Goal: Information Seeking & Learning: Learn about a topic

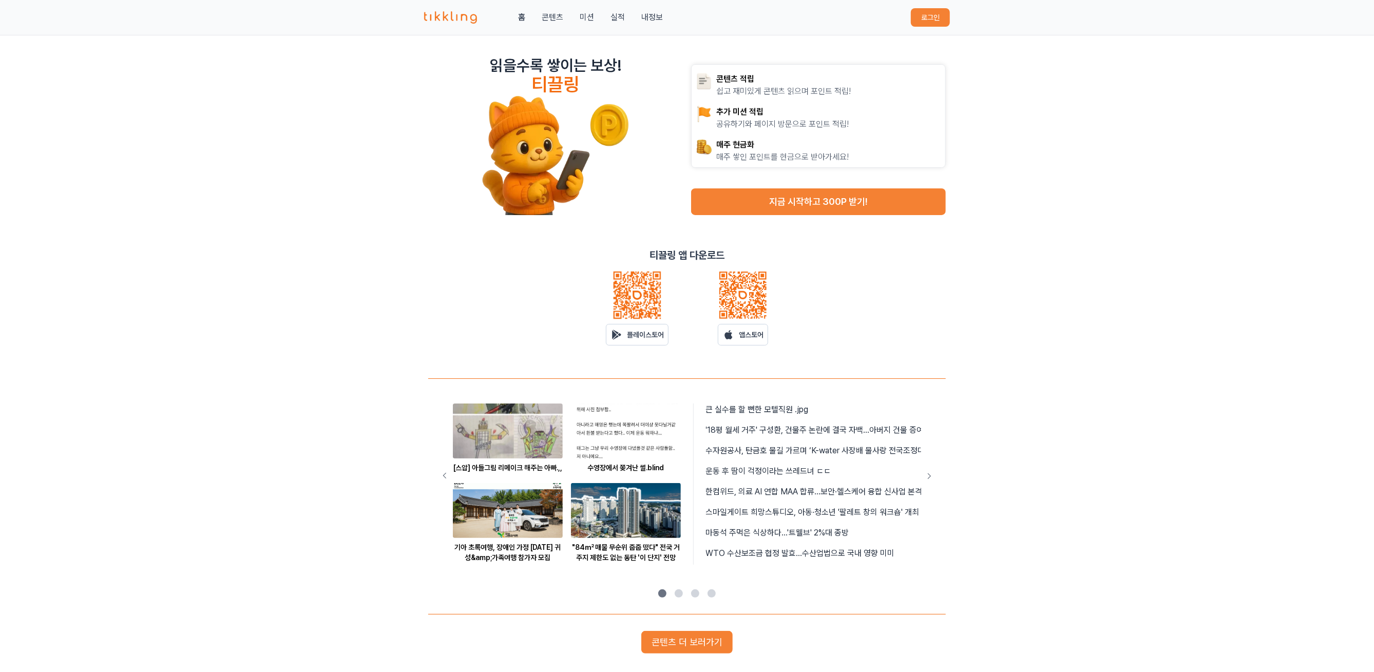
click at [939, 20] on button "로그인" at bounding box center [930, 17] width 39 height 18
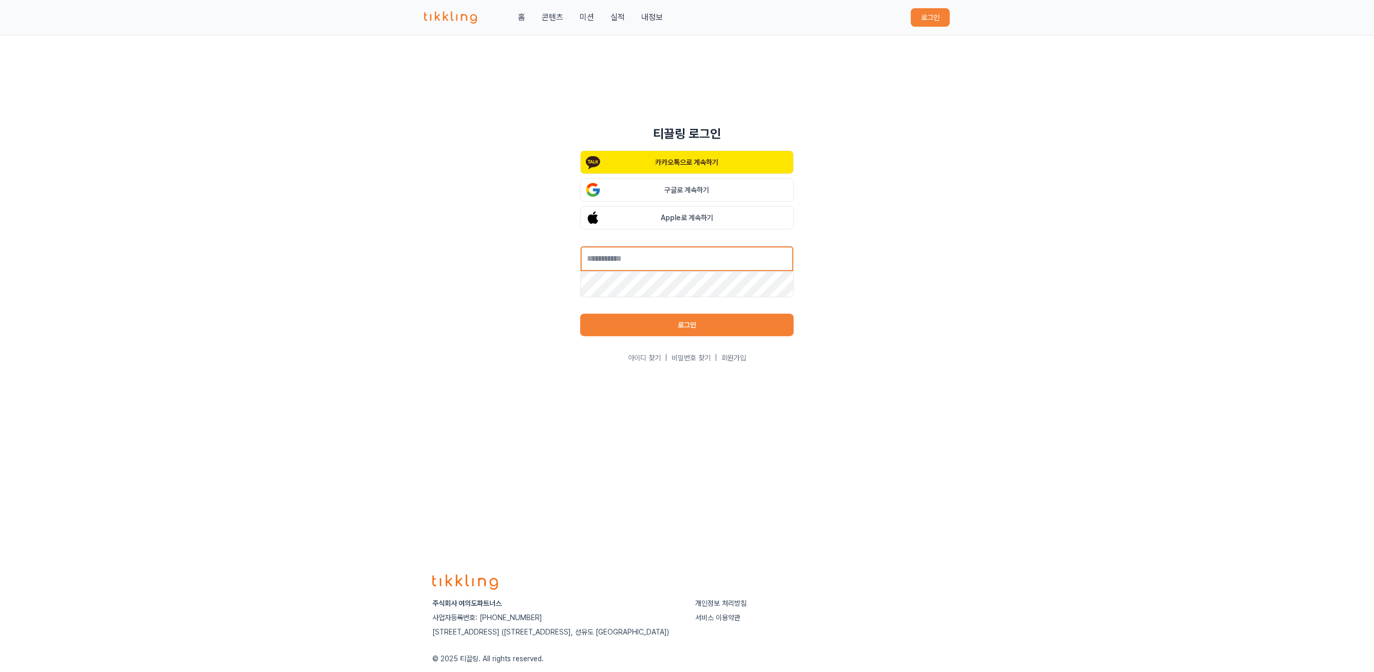
click at [608, 262] on input "text" at bounding box center [687, 259] width 214 height 26
type input "**********"
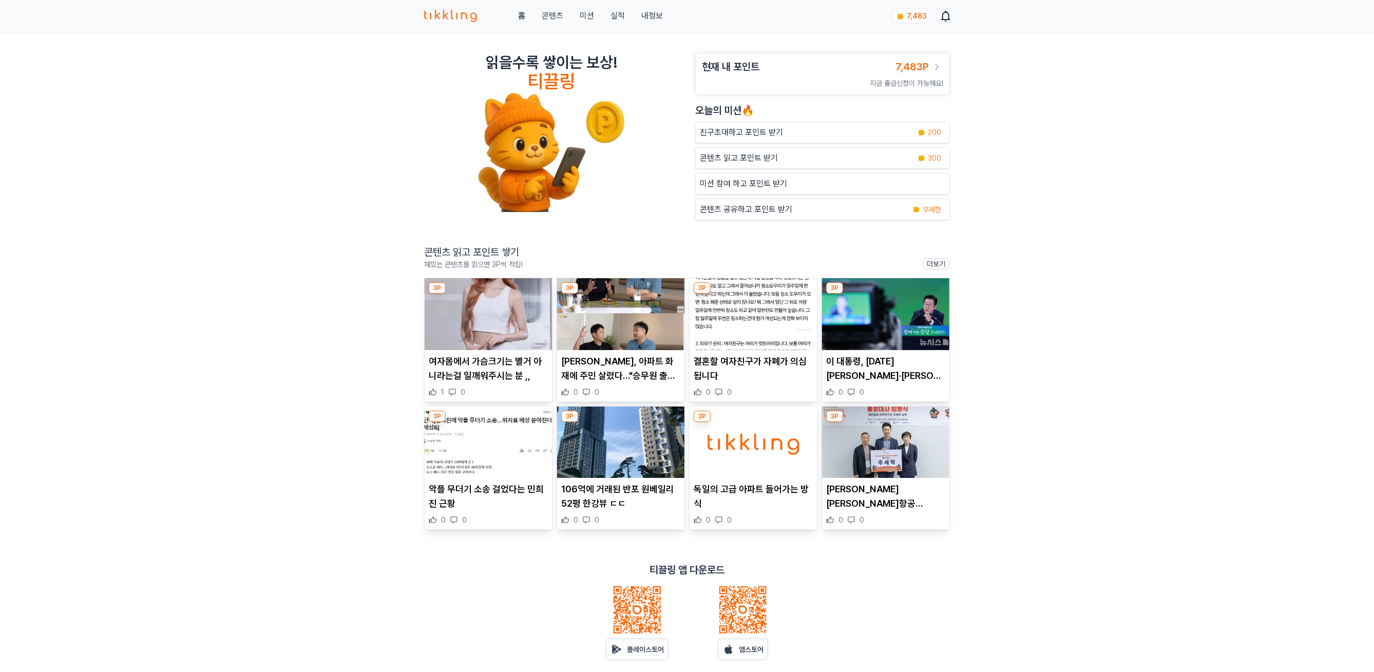
click at [556, 328] on div "3P 여자몸에서 가슴크기는 별거 아니라는걸 일깨워주시는 분 ,, 1 0 3P 김대희, 아파트 화재에 주민 살렸다…"승무원 출신 아내 덕분" 0…" at bounding box center [687, 404] width 526 height 252
click at [532, 328] on img at bounding box center [488, 314] width 127 height 72
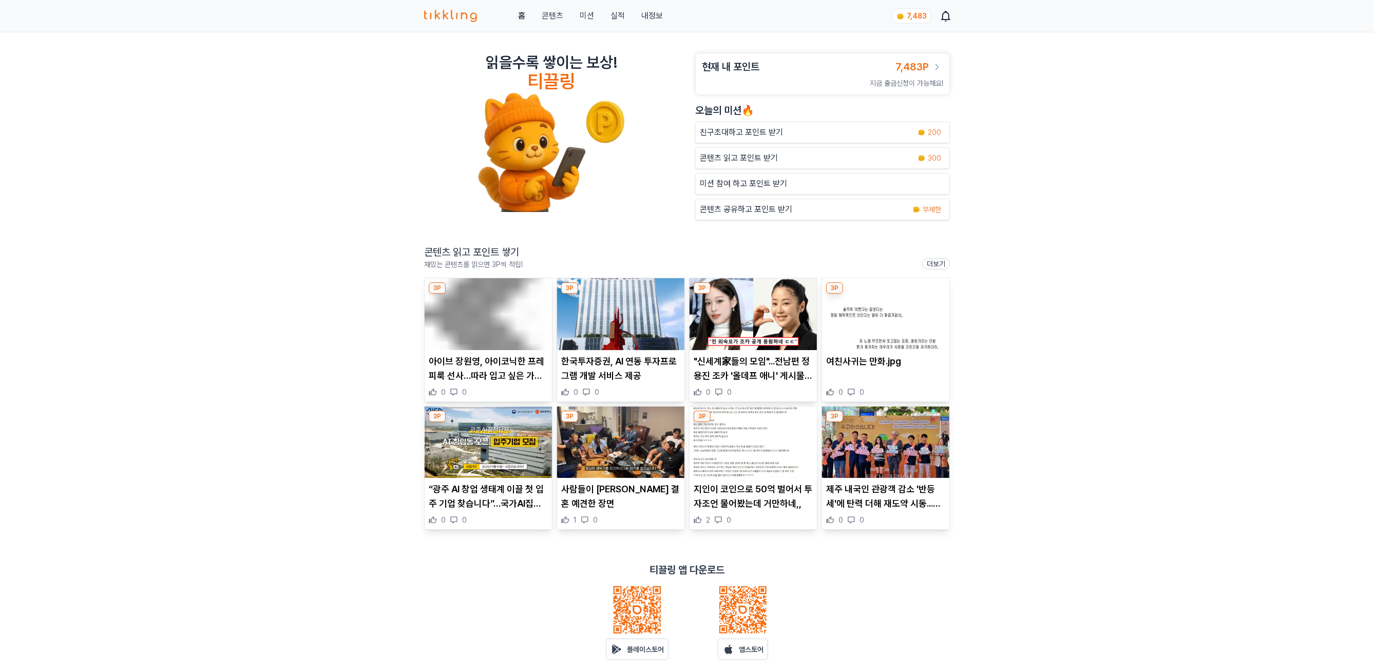
click at [500, 328] on img at bounding box center [488, 314] width 127 height 72
click at [607, 326] on img at bounding box center [620, 314] width 127 height 72
click at [877, 343] on img at bounding box center [885, 314] width 127 height 72
click at [488, 415] on img at bounding box center [488, 443] width 127 height 72
click at [929, 441] on img at bounding box center [885, 443] width 127 height 72
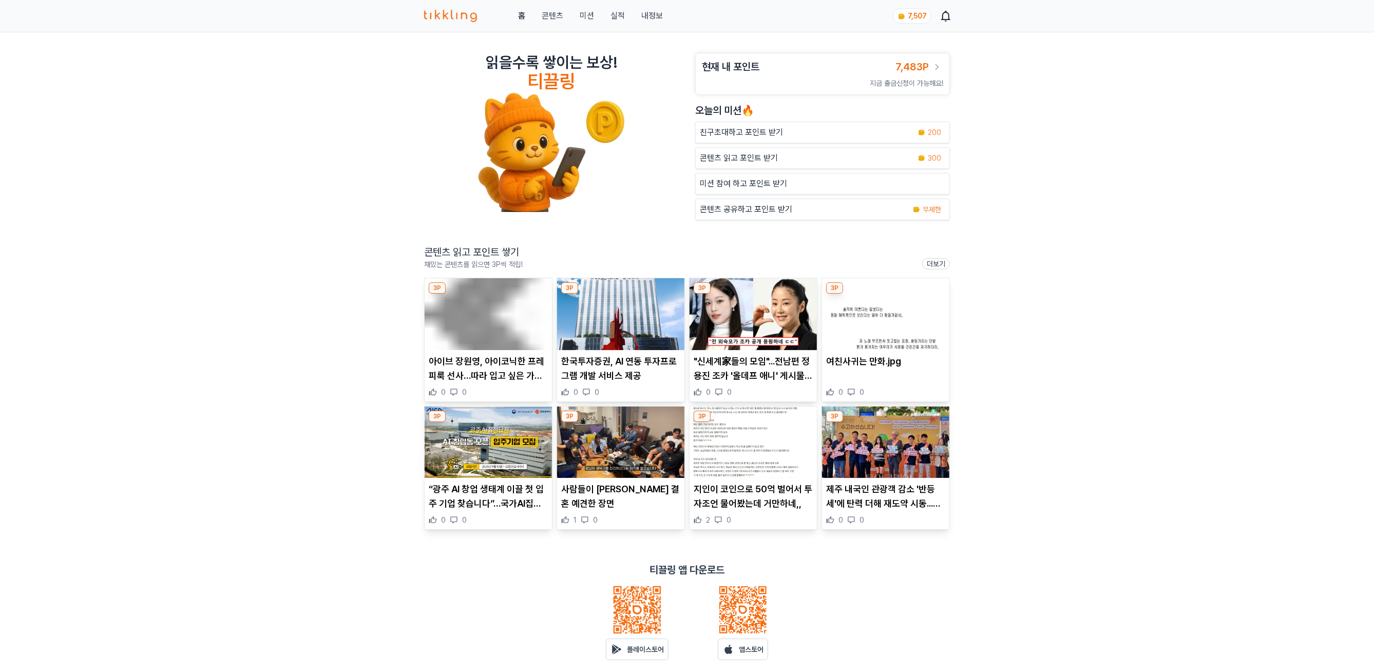
click at [558, 14] on link "콘텐츠" at bounding box center [553, 16] width 22 height 12
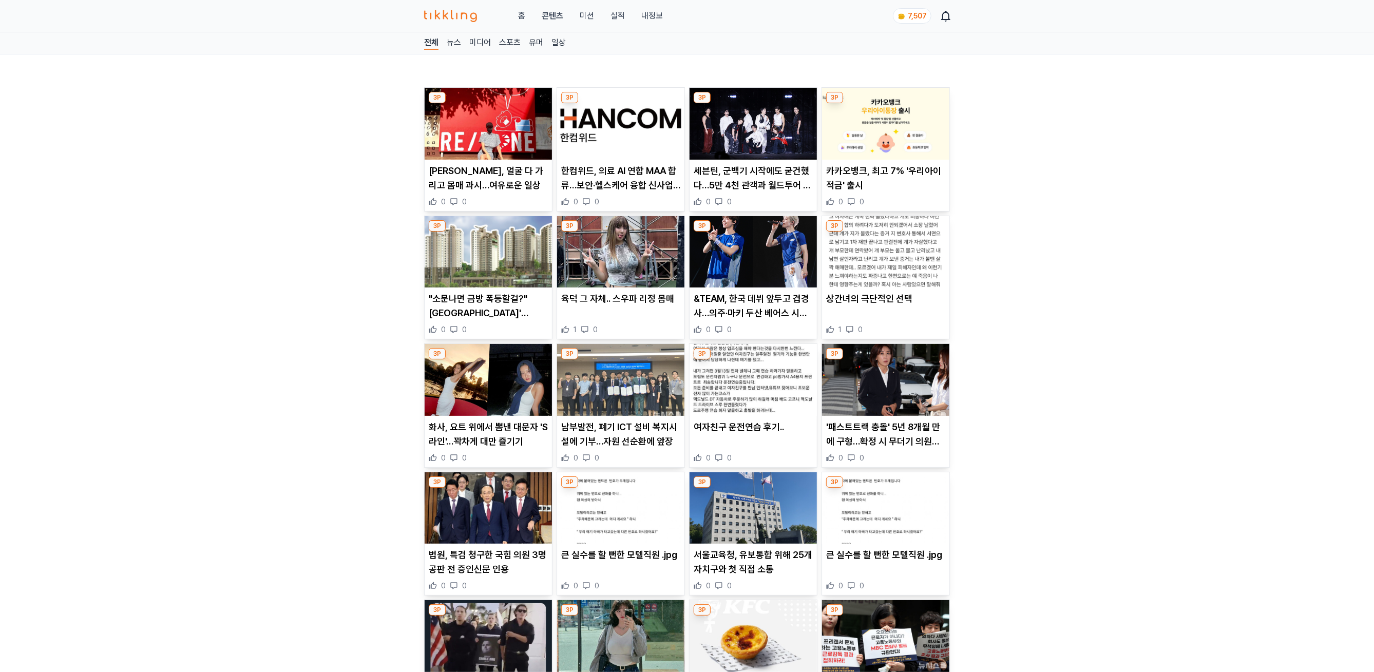
click at [479, 110] on img at bounding box center [488, 124] width 127 height 72
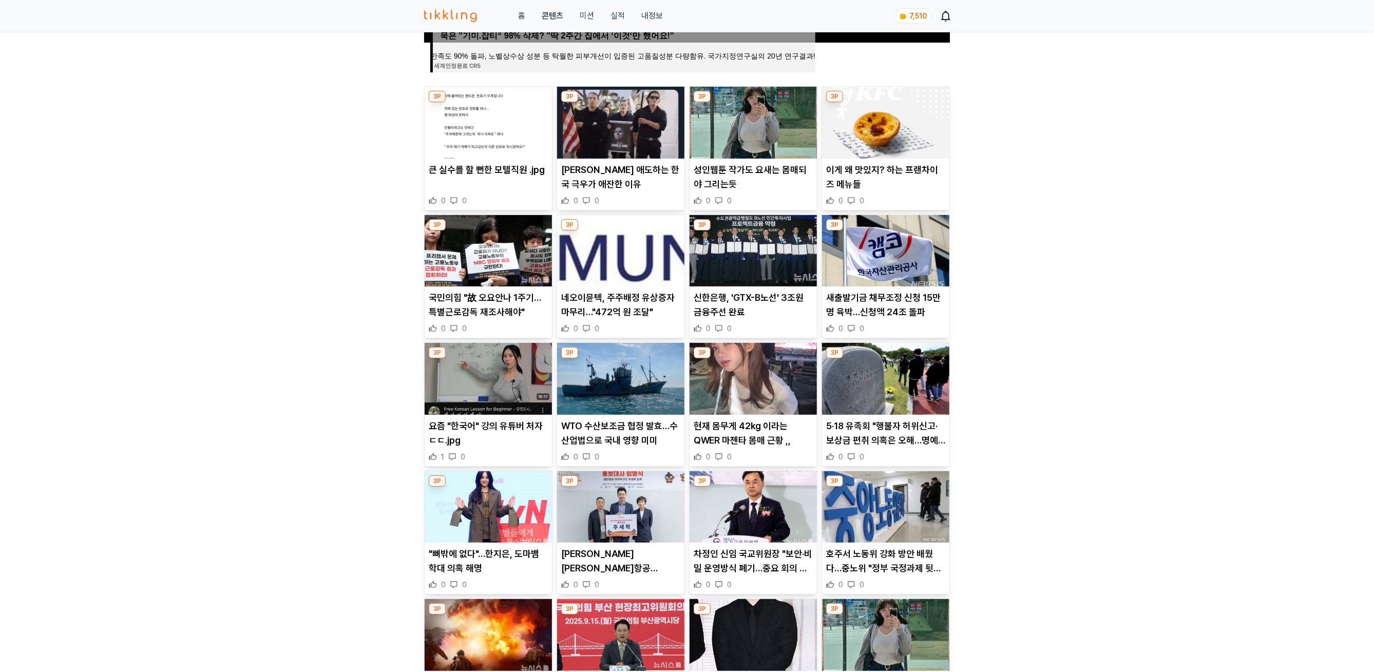
scroll to position [467, 0]
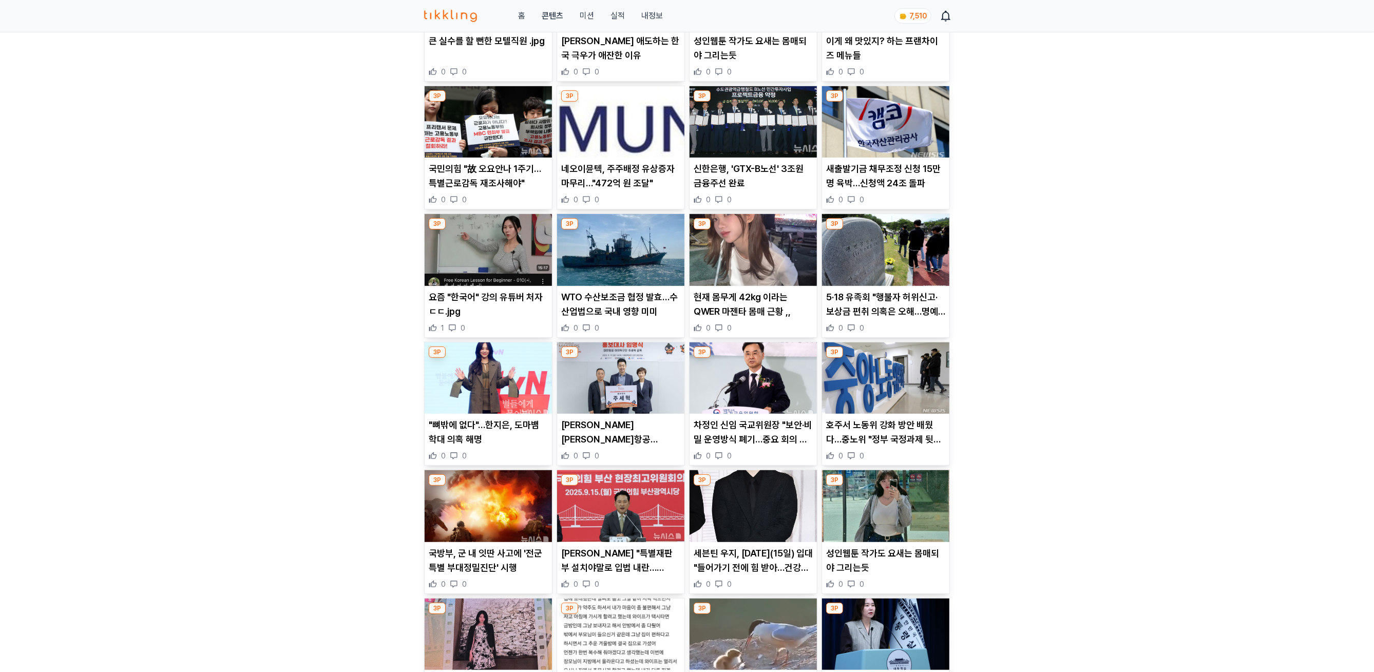
click at [602, 42] on p "[PERSON_NAME] 애도하는 한국 극우가 애잔한 이유" at bounding box center [620, 48] width 119 height 29
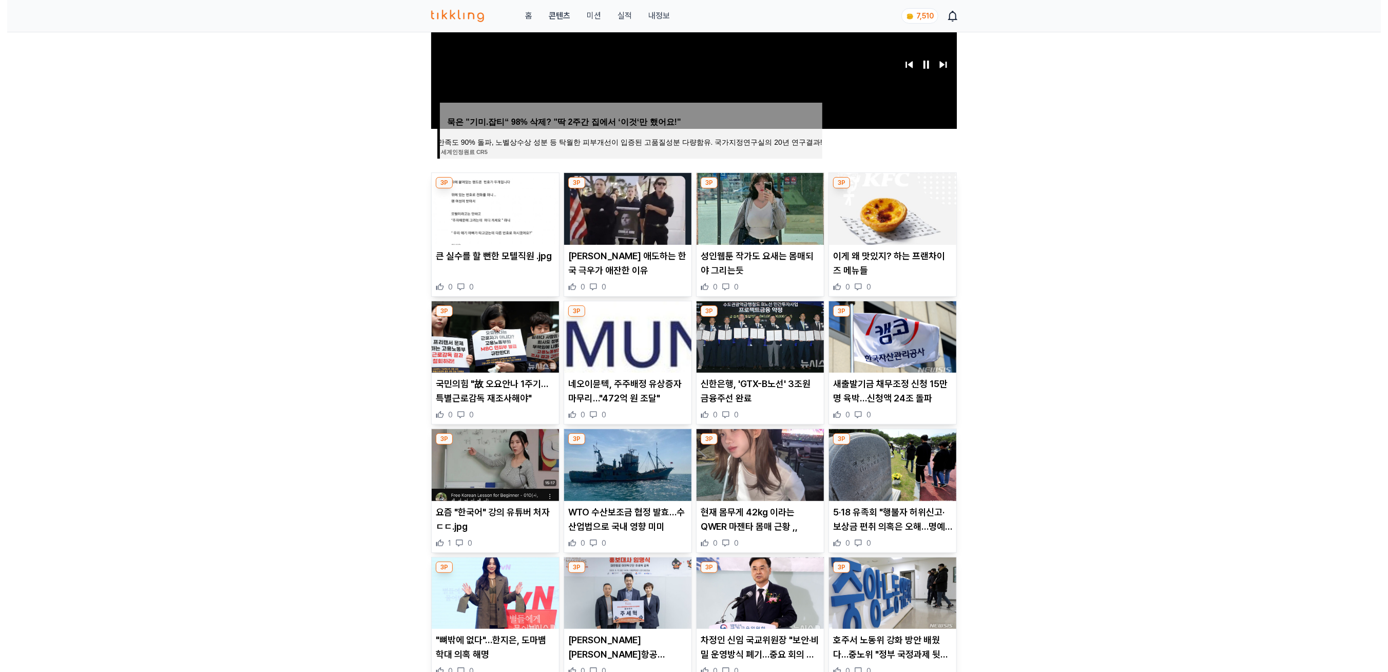
scroll to position [0, 0]
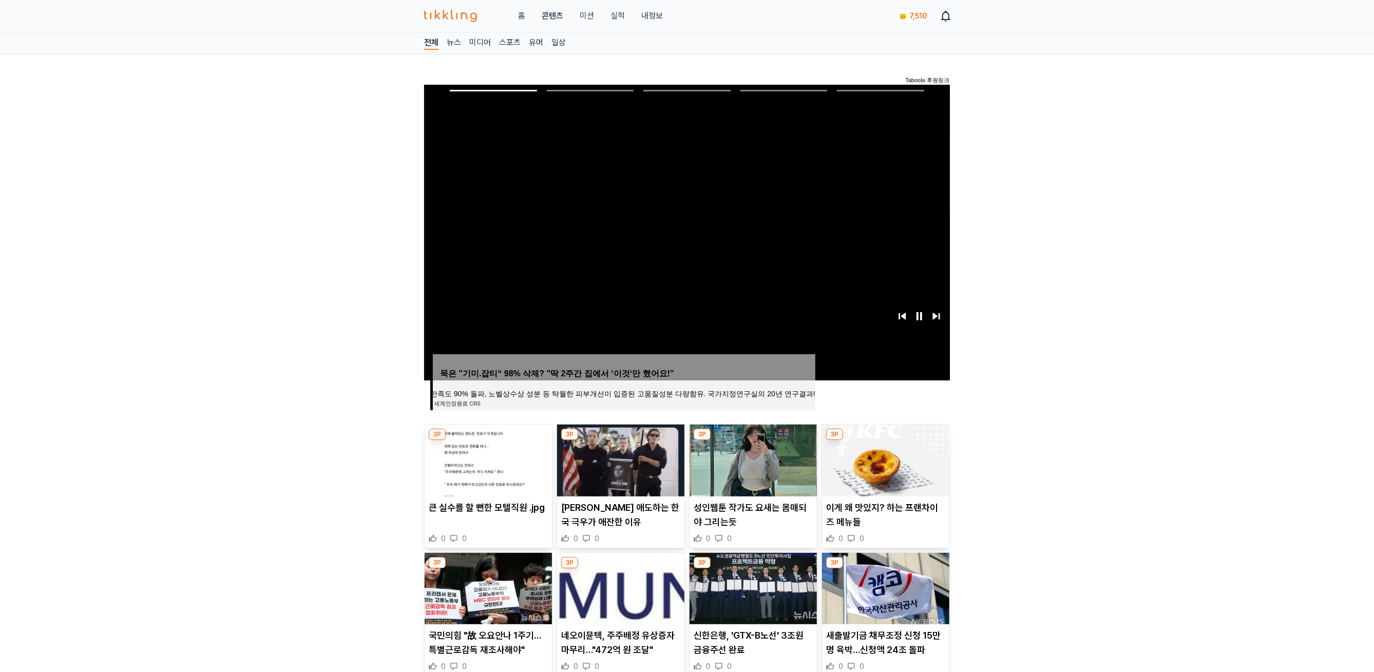
click at [617, 17] on link "실적" at bounding box center [617, 16] width 14 height 12
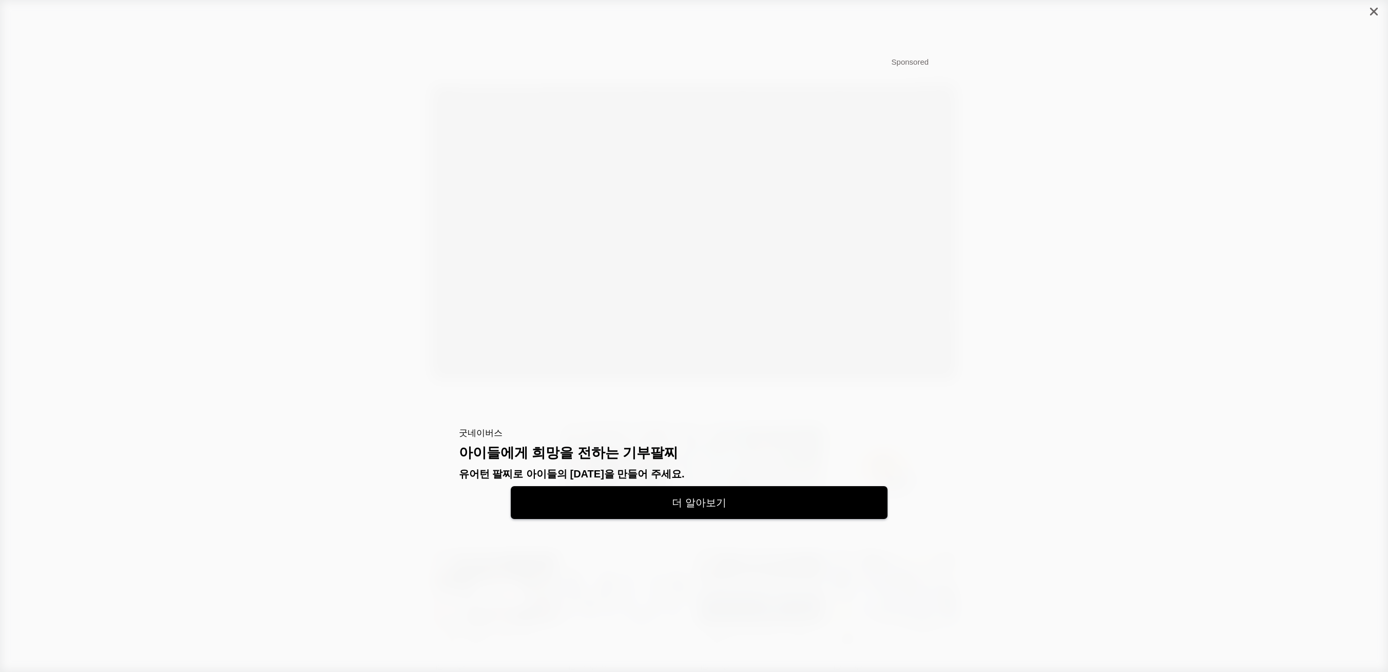
click at [1373, 10] on icon "close" at bounding box center [1374, 12] width 8 height 8
